Goal: Transaction & Acquisition: Purchase product/service

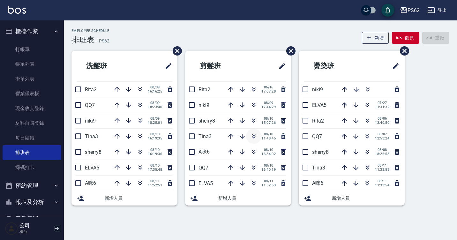
click at [253, 137] on icon "button" at bounding box center [254, 137] width 4 height 2
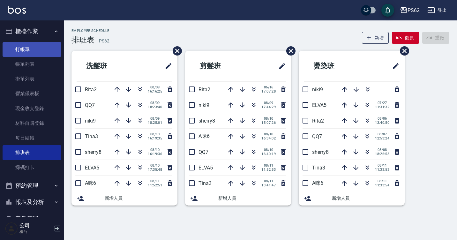
click at [34, 47] on link "打帳單" at bounding box center [32, 49] width 59 height 15
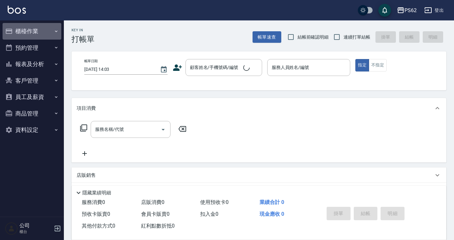
click at [31, 27] on button "櫃檯作業" at bounding box center [32, 31] width 59 height 17
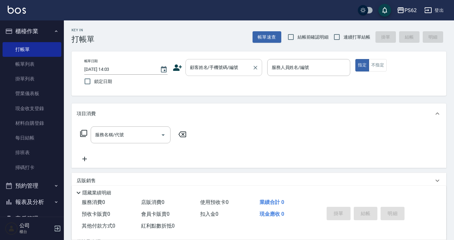
click at [217, 75] on div "顧客姓名/手機號碼/編號" at bounding box center [223, 67] width 77 height 17
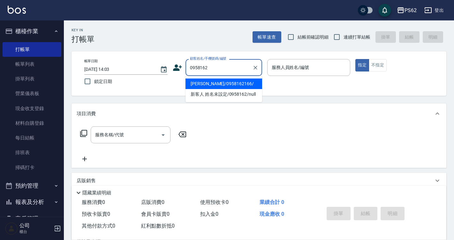
click at [197, 81] on li "[PERSON_NAME]/0958162166/" at bounding box center [223, 83] width 77 height 11
type input "[PERSON_NAME]/0958162166/"
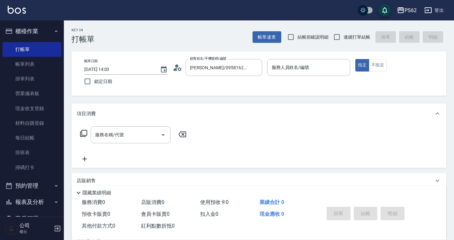
click at [175, 68] on icon at bounding box center [178, 68] width 10 height 10
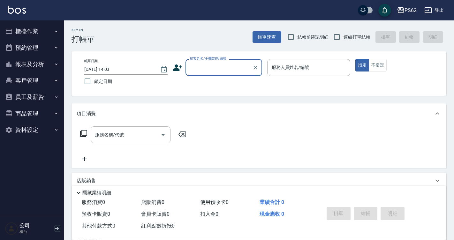
click at [33, 84] on button "客戶管理" at bounding box center [32, 80] width 59 height 17
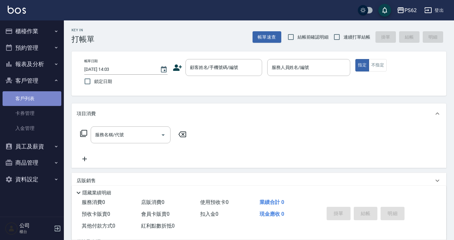
click at [30, 102] on link "客戶列表" at bounding box center [32, 98] width 59 height 15
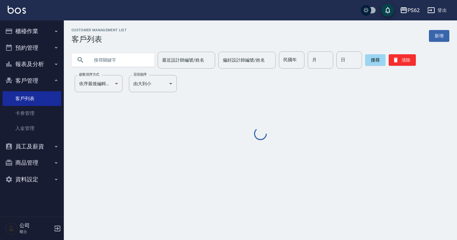
click at [105, 62] on input "text" at bounding box center [119, 59] width 60 height 17
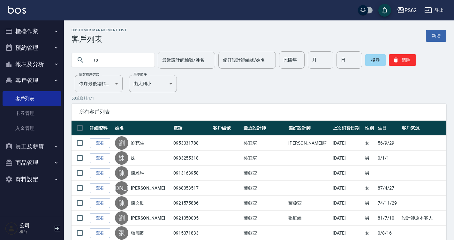
type input "t"
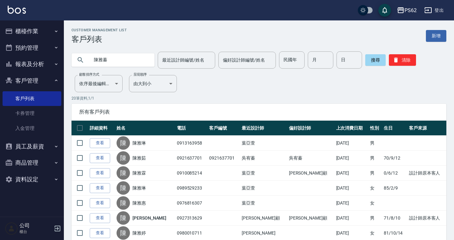
type input "陳雅蓁"
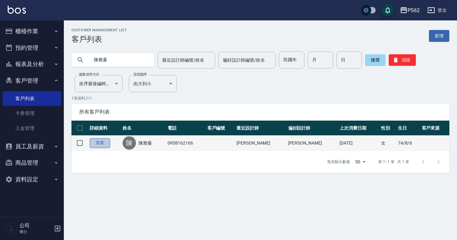
click at [101, 138] on link "查看" at bounding box center [100, 143] width 20 height 10
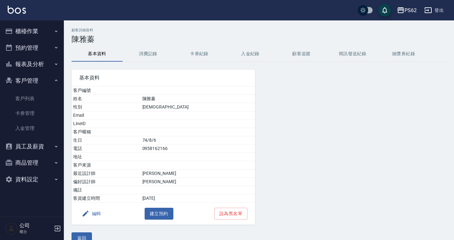
click at [139, 55] on button "消費記錄" at bounding box center [147, 53] width 51 height 15
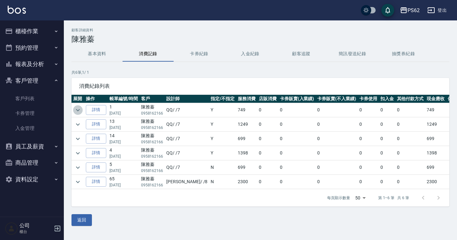
click at [75, 106] on icon "expand row" at bounding box center [78, 110] width 8 height 8
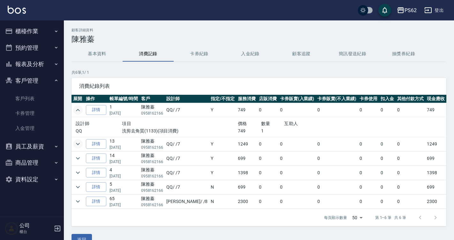
click at [76, 144] on icon "expand row" at bounding box center [78, 144] width 8 height 8
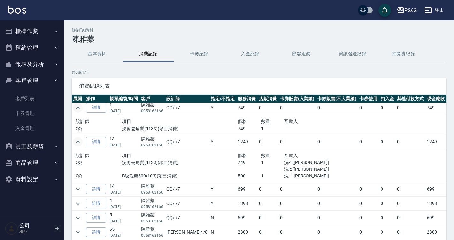
scroll to position [3, 0]
click at [78, 193] on button "expand row" at bounding box center [78, 189] width 10 height 10
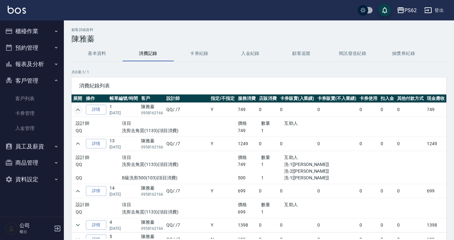
scroll to position [0, 0]
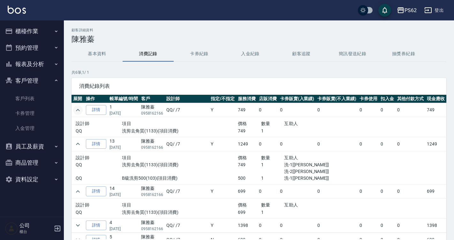
click at [42, 34] on button "櫃檯作業" at bounding box center [32, 31] width 59 height 17
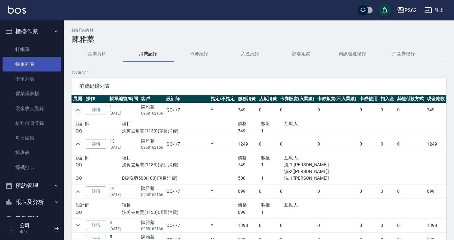
click at [41, 57] on link "帳單列表" at bounding box center [32, 64] width 59 height 15
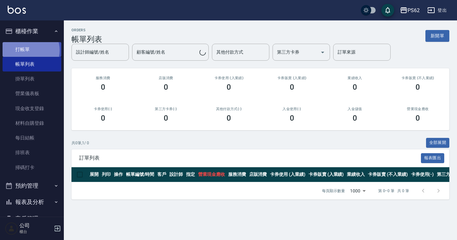
click at [27, 50] on link "打帳單" at bounding box center [32, 49] width 59 height 15
